Goal: Entertainment & Leisure: Consume media (video, audio)

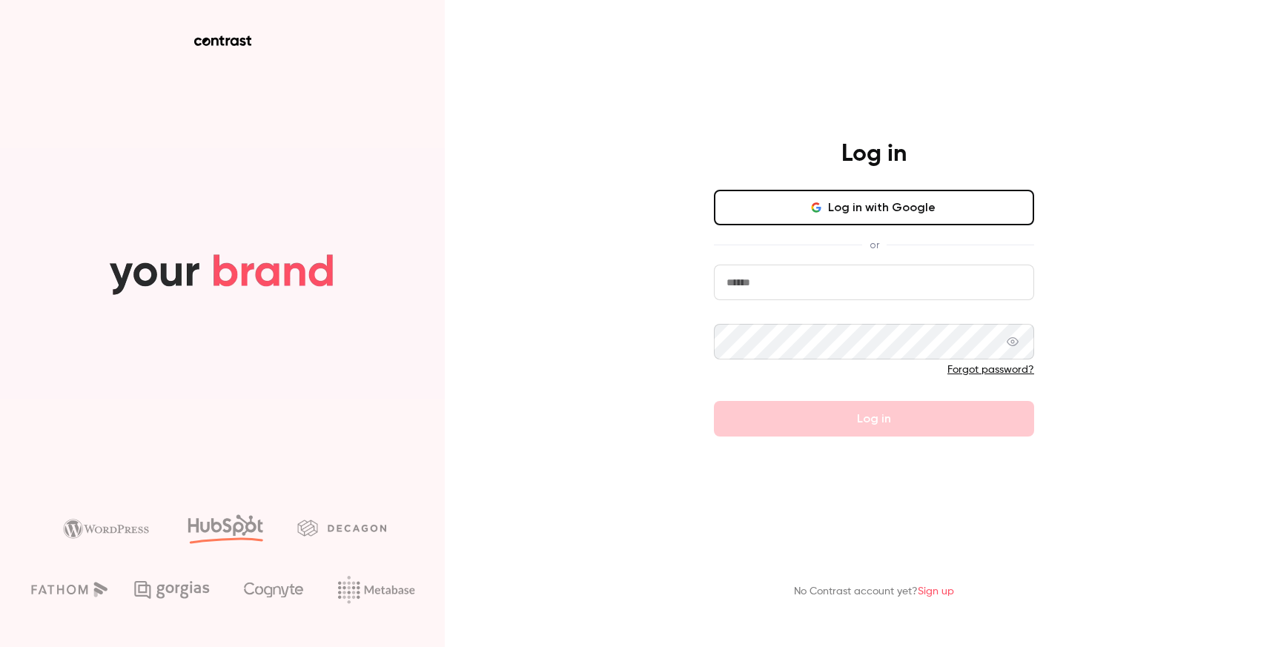
click at [0, 647] on nordpass-portal at bounding box center [0, 647] width 0 height 0
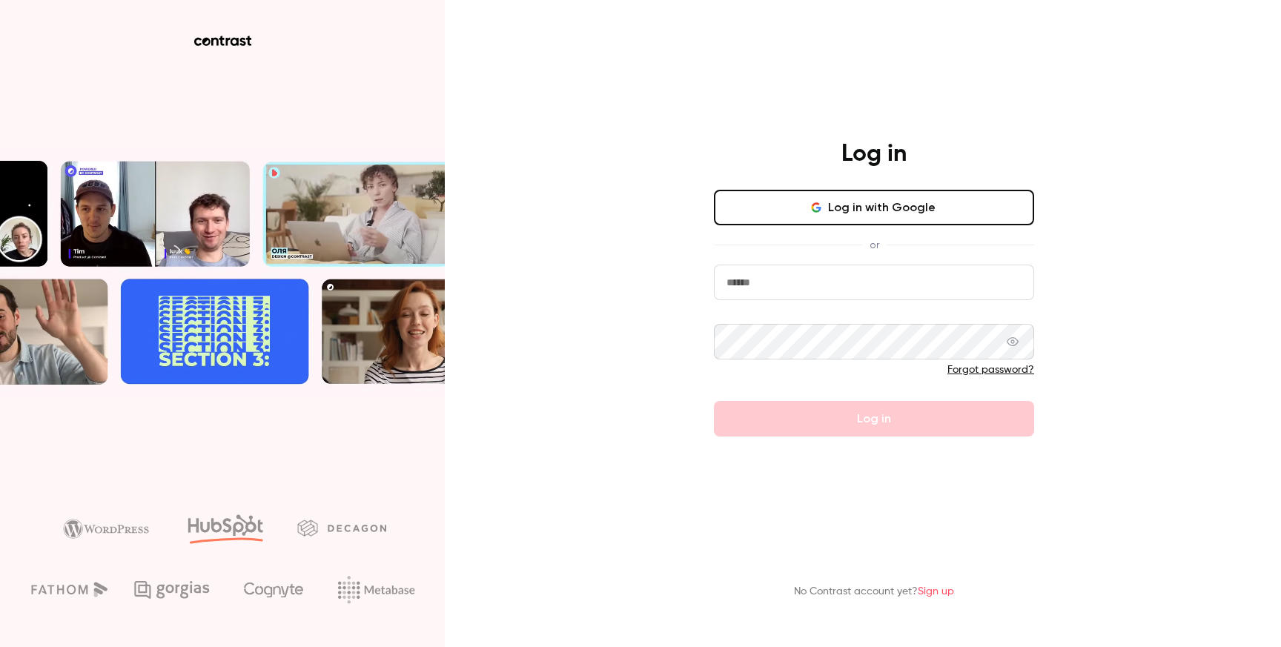
click at [0, 647] on nordpass-portal at bounding box center [0, 647] width 0 height 0
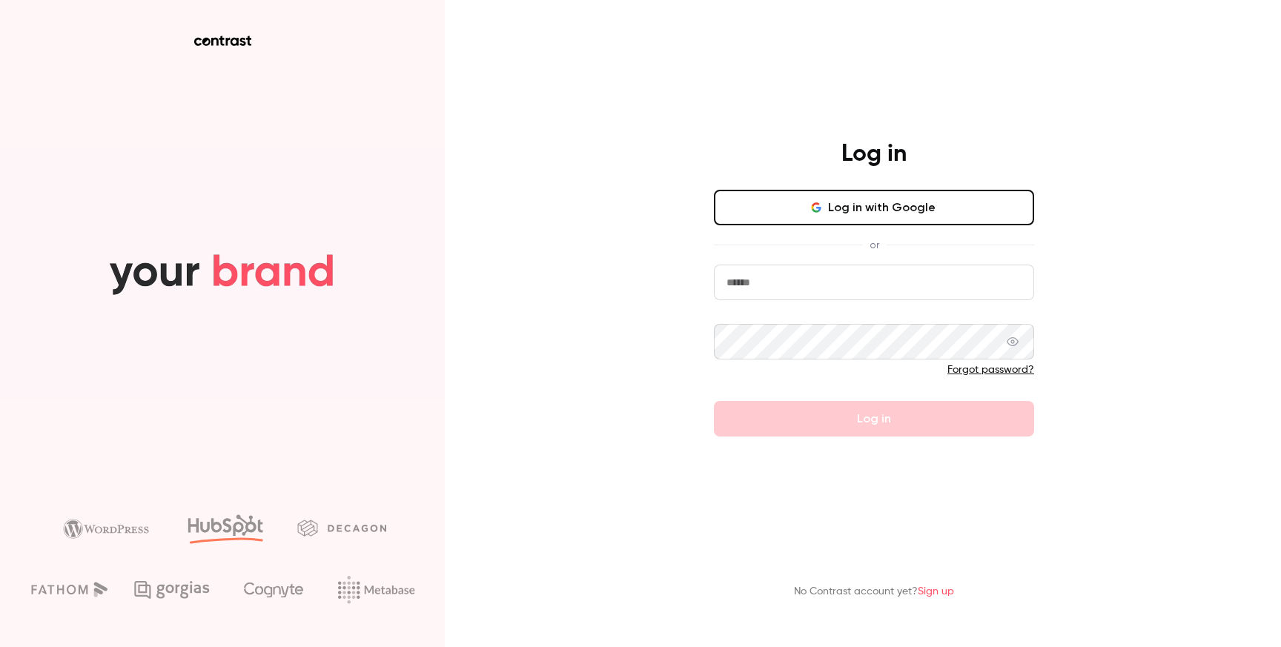
click at [910, 201] on button "Log in with Google" at bounding box center [874, 208] width 320 height 36
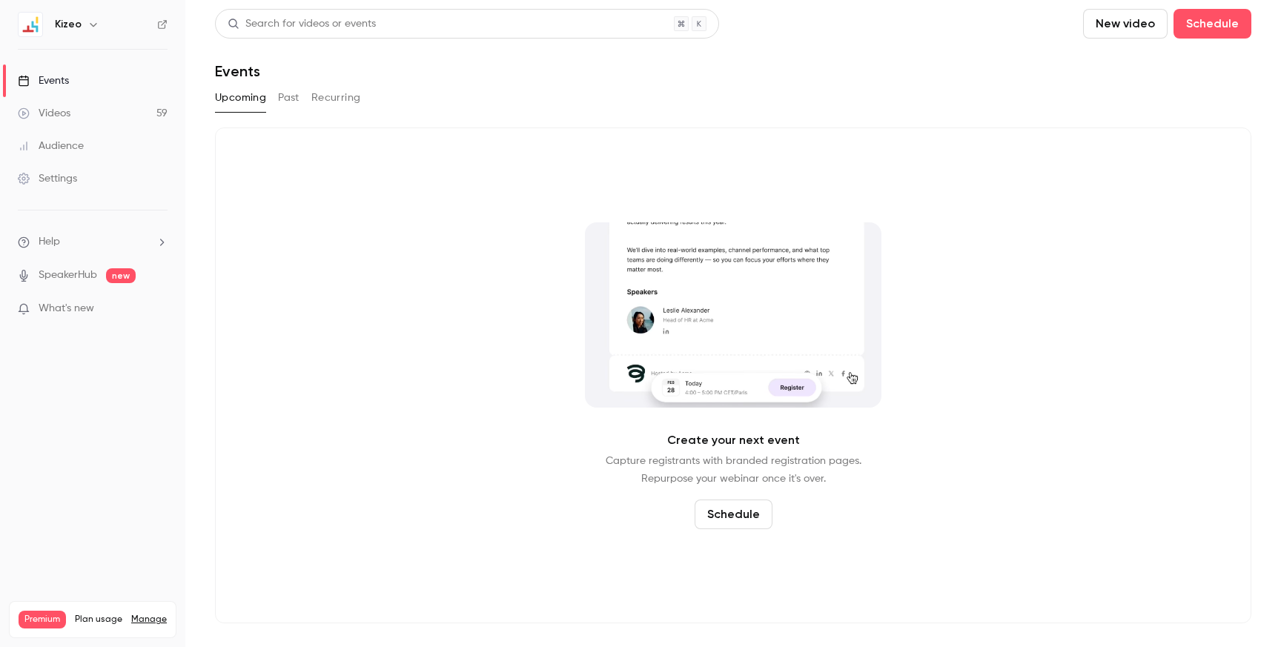
click at [82, 32] on div "Kizeo" at bounding box center [100, 25] width 90 height 18
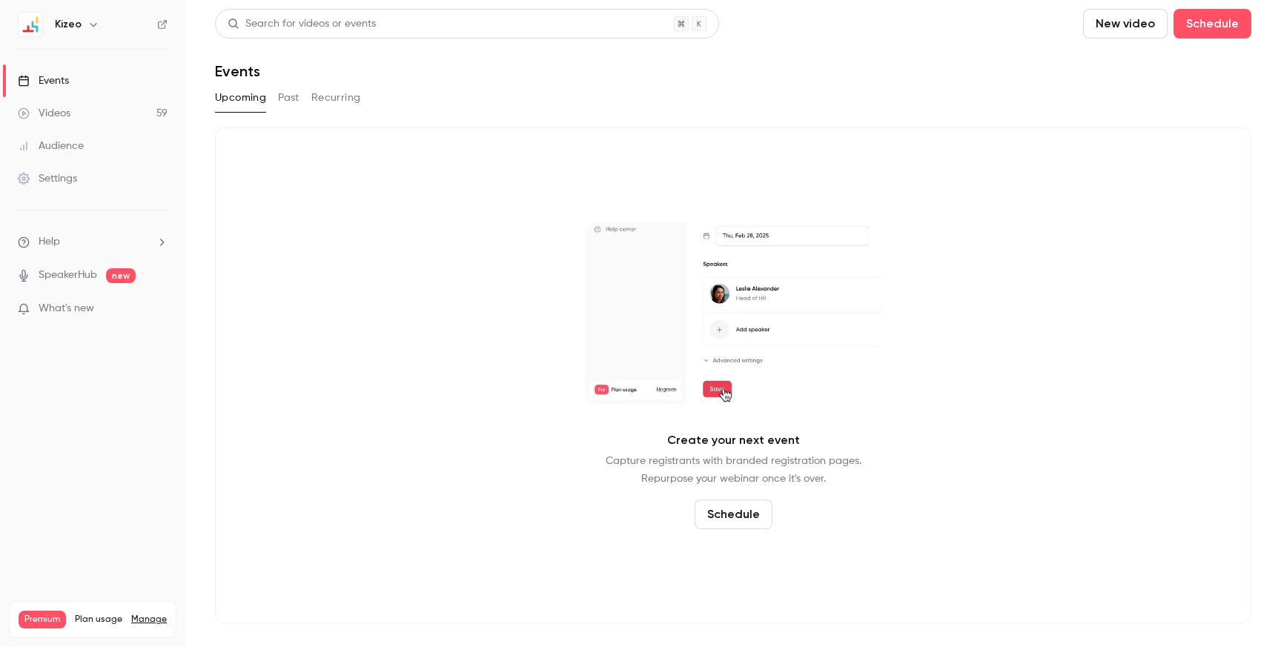
click at [70, 22] on h6 "Kizeo" at bounding box center [68, 24] width 27 height 15
click at [95, 26] on icon "button" at bounding box center [94, 25] width 12 height 12
click at [77, 400] on div at bounding box center [640, 323] width 1281 height 647
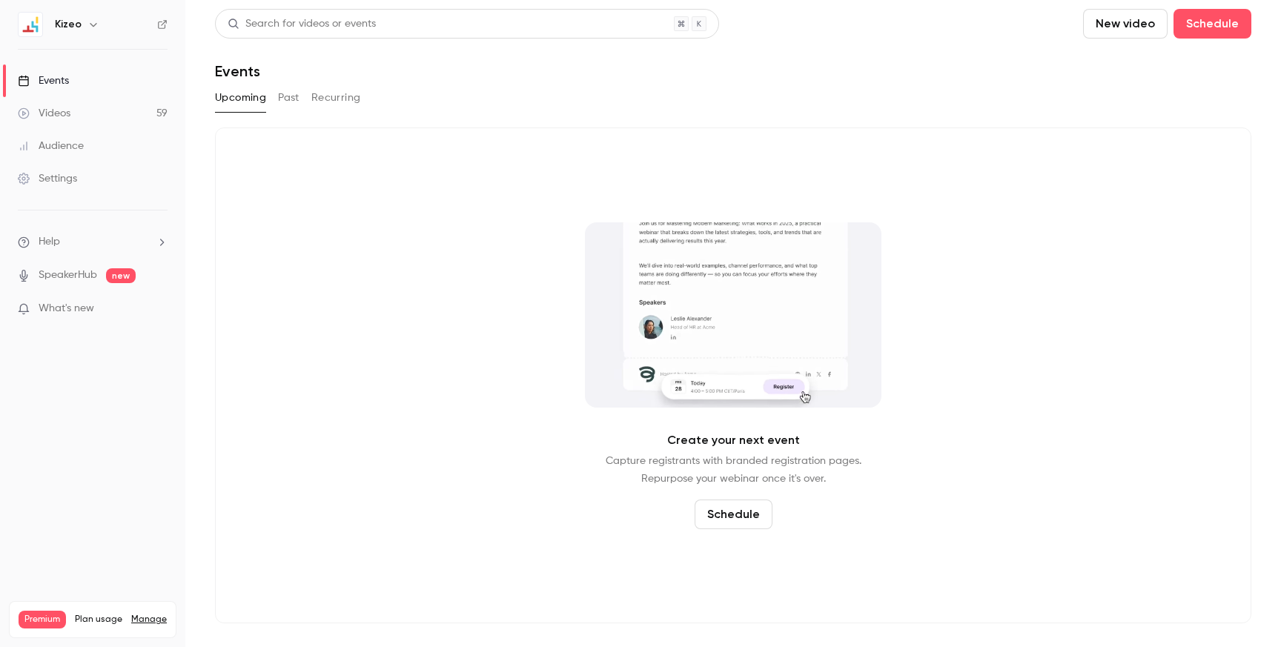
click at [58, 111] on div "Videos" at bounding box center [44, 113] width 53 height 15
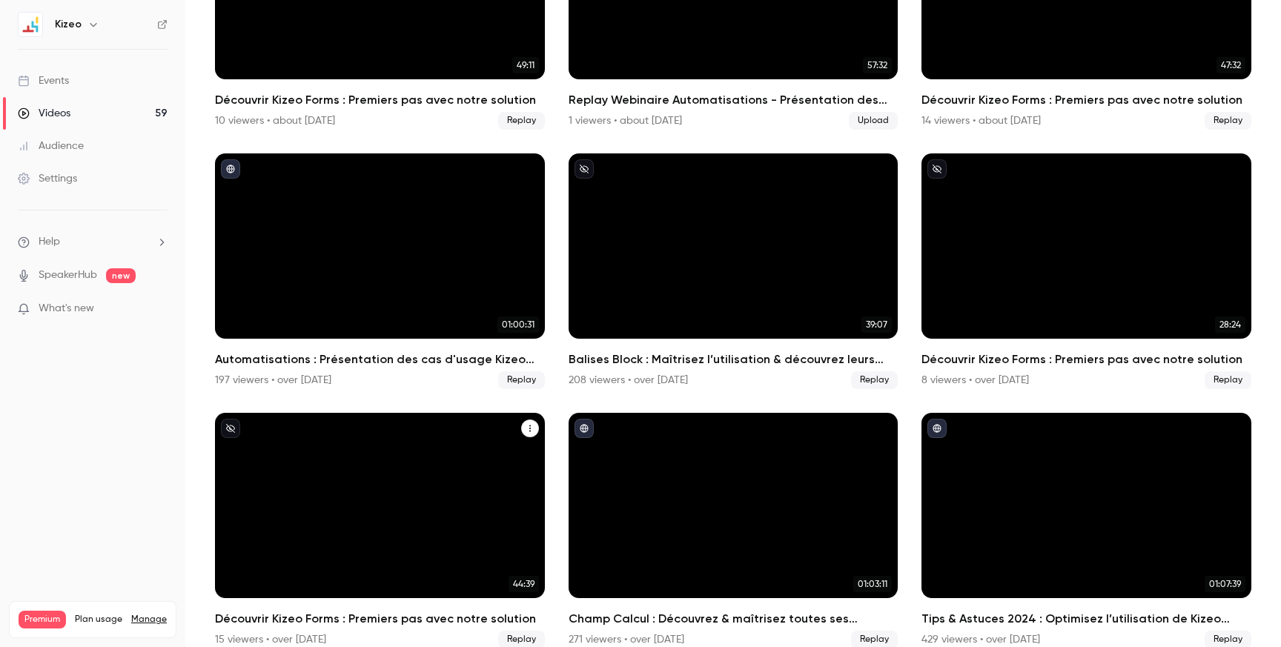
scroll to position [3870, 0]
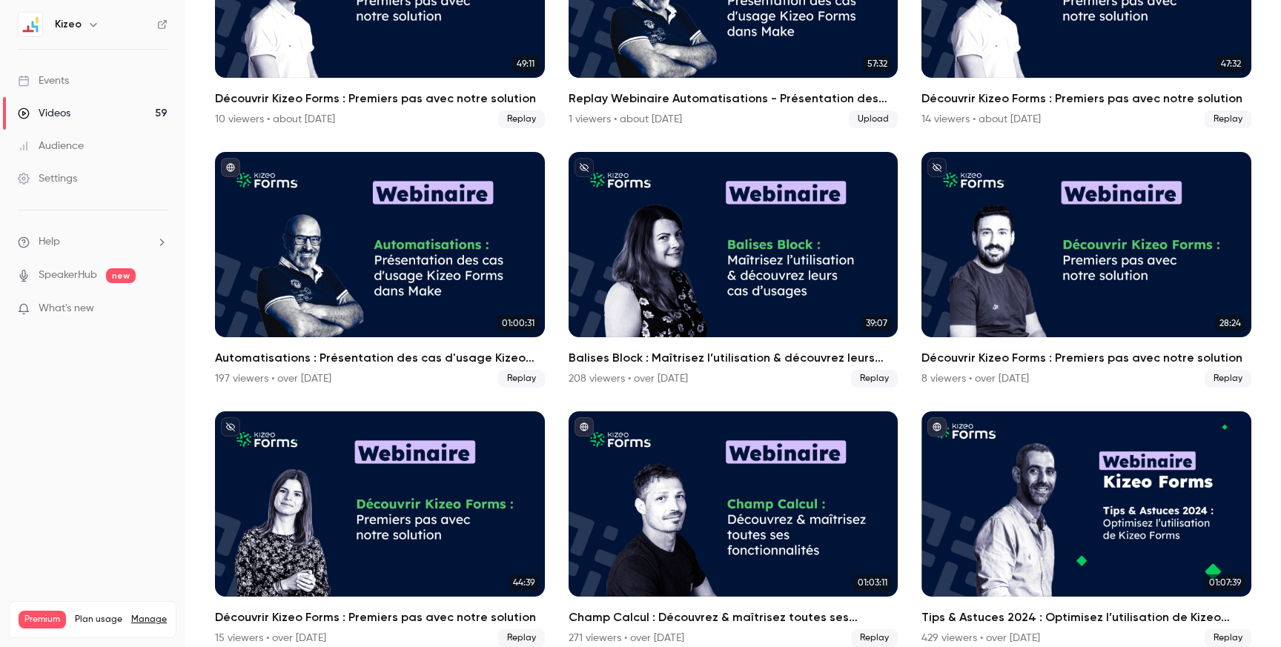
click at [1273, 452] on main "Search for videos or events New video Schedule Videos All Replays Recordings Up…" at bounding box center [733, 323] width 1096 height 647
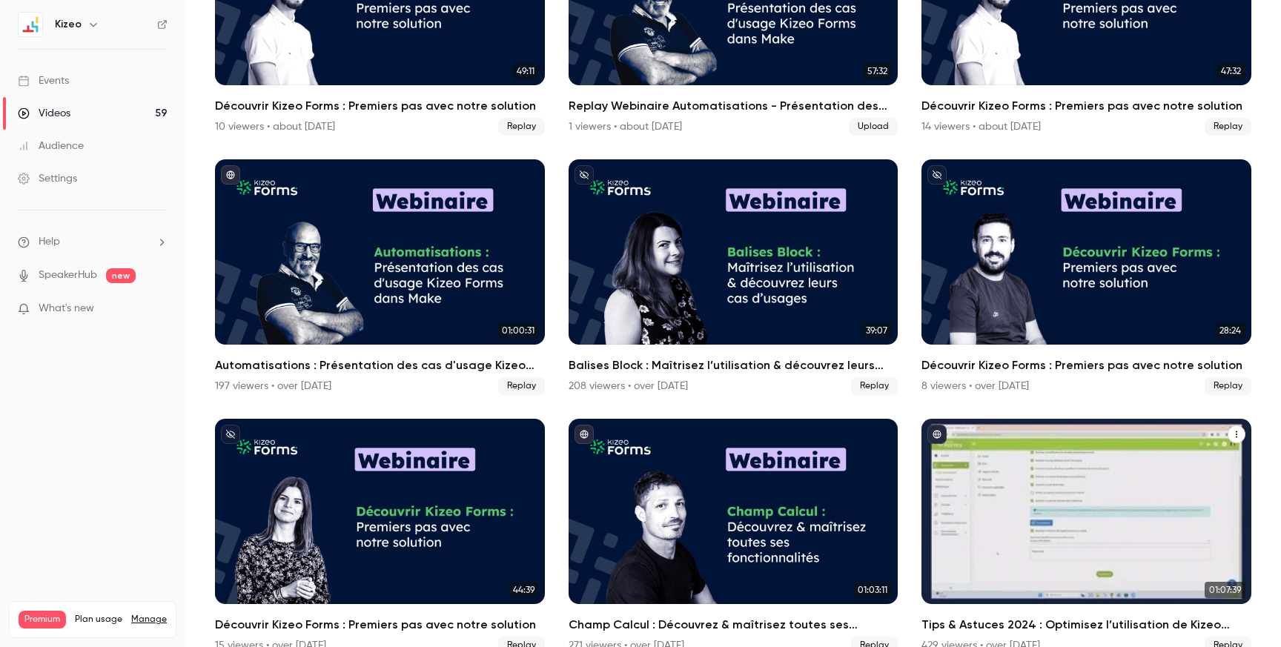
scroll to position [3888, 0]
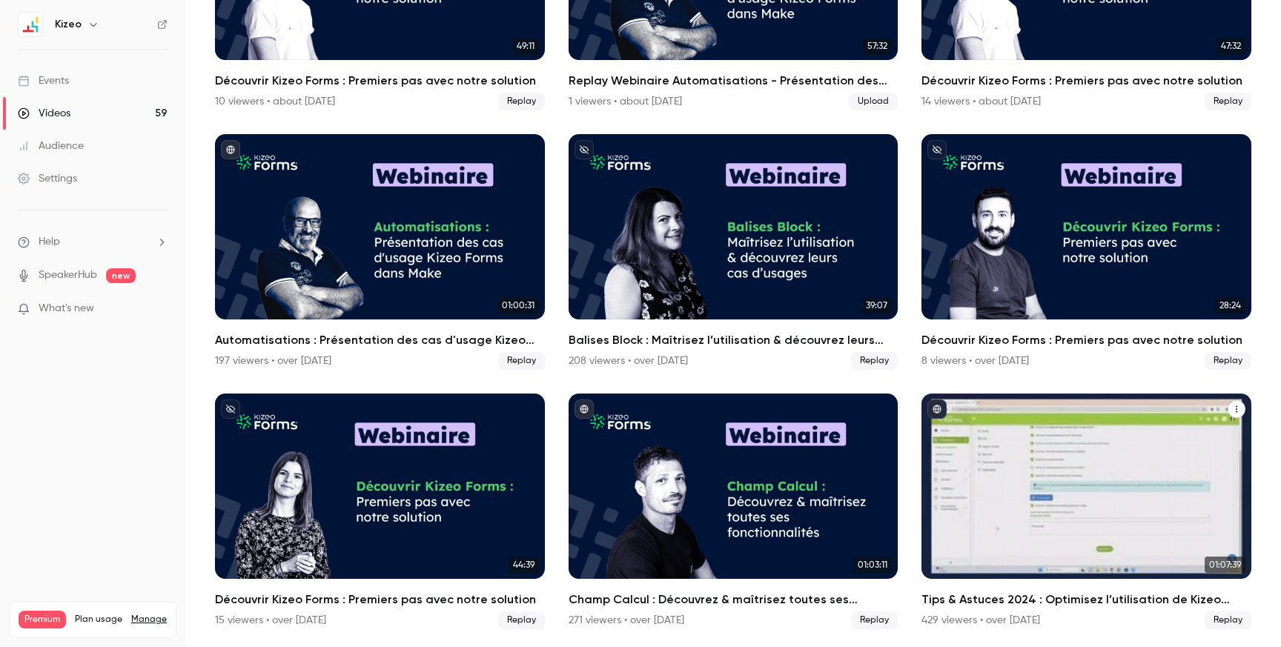
click at [983, 528] on div "Tips & Astuces 2024 : Optimisez l’utilisation de Kizeo Forms" at bounding box center [1087, 486] width 330 height 185
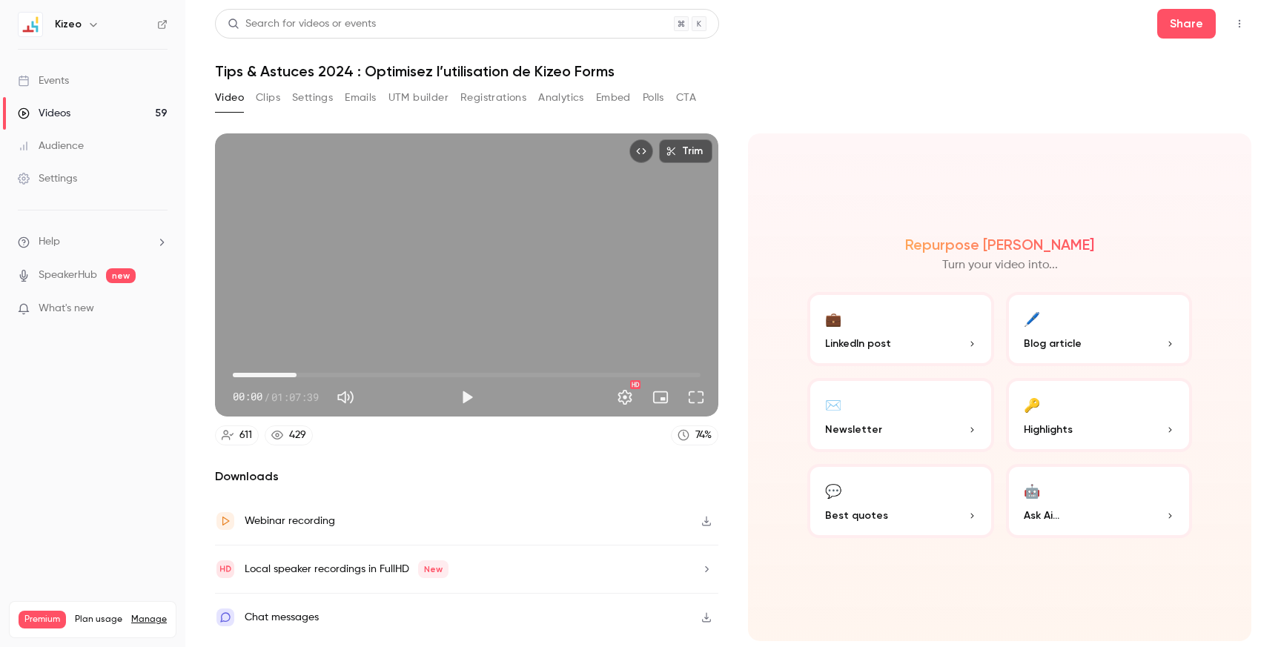
click at [297, 376] on span "09:13" at bounding box center [467, 375] width 468 height 24
click at [372, 379] on span "09:13" at bounding box center [467, 375] width 468 height 24
click at [454, 377] on span "20:03" at bounding box center [467, 375] width 468 height 24
click at [516, 376] on span "31:57" at bounding box center [467, 375] width 468 height 24
click at [584, 371] on span "40:57" at bounding box center [467, 375] width 468 height 24
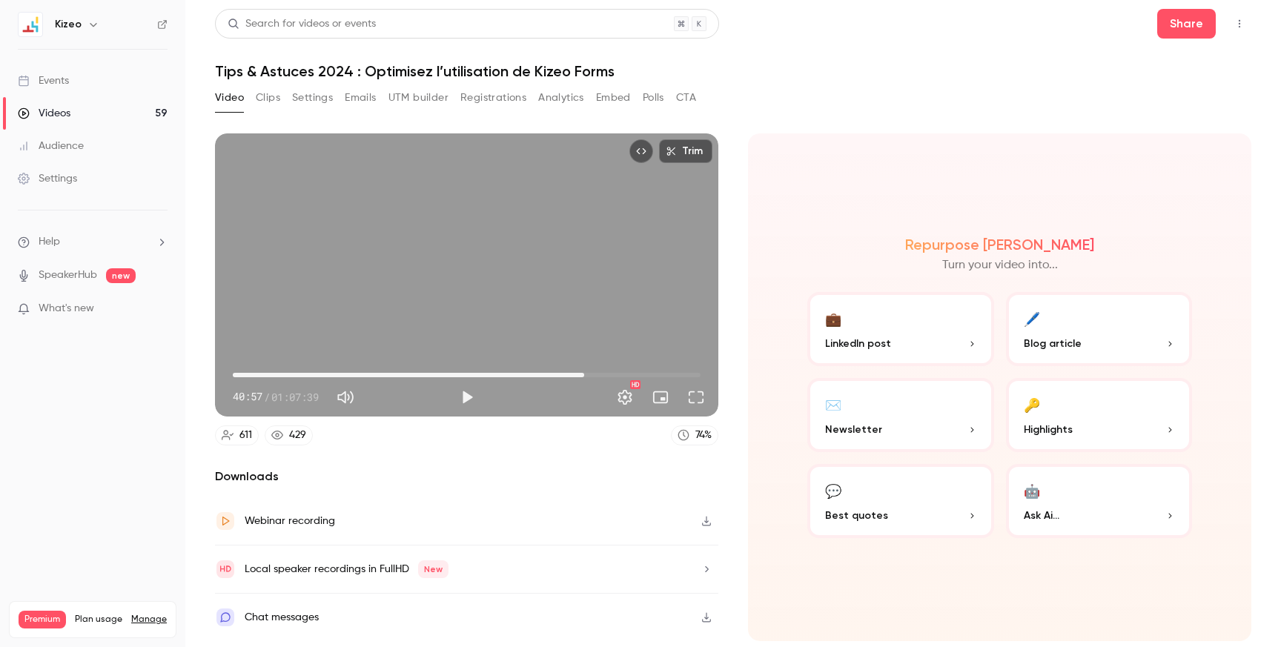
click at [615, 372] on span "50:49" at bounding box center [467, 375] width 468 height 24
type input "*****"
click at [280, 373] on span "55:13" at bounding box center [467, 375] width 468 height 24
